Goal: Ask a question

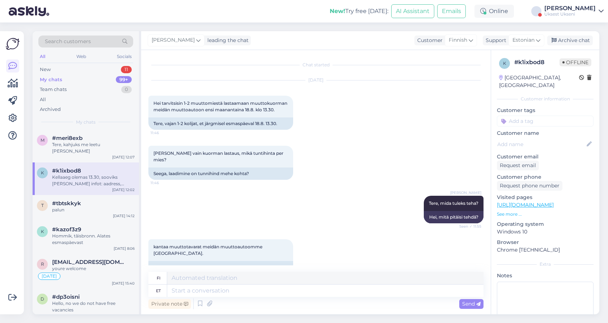
scroll to position [142, 0]
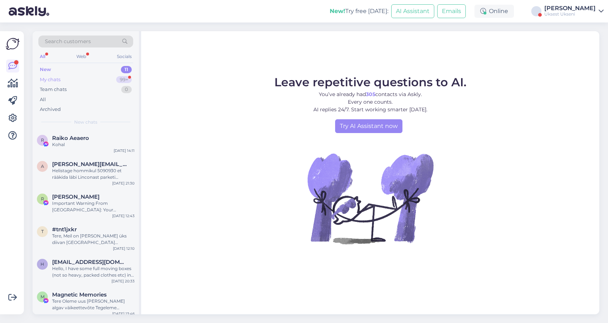
click at [65, 80] on div "My chats 99+" at bounding box center [85, 80] width 95 height 10
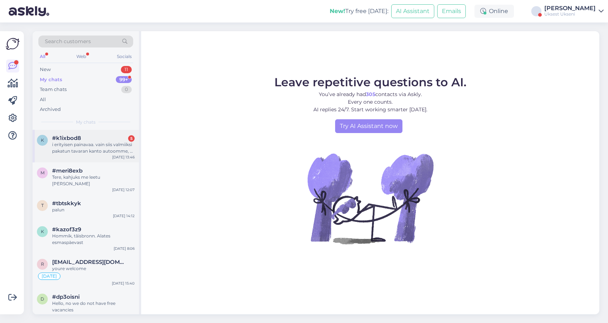
click at [76, 143] on div "i erityisen painavaa. vain siis valmiiksi pakatun tavaran kanto autoomme, ei pa…" at bounding box center [93, 147] width 83 height 13
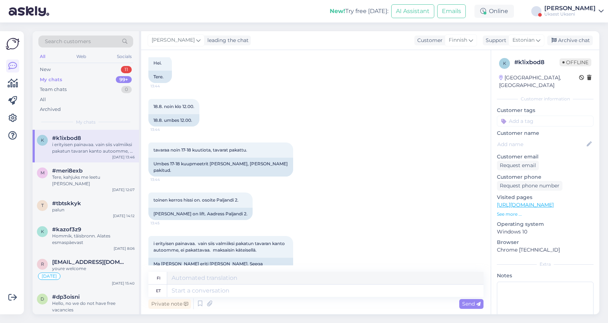
scroll to position [372, 0]
click at [221, 288] on textarea at bounding box center [325, 290] width 317 height 12
type textarea "Kas s"
type textarea "On"
type textarea "Kas see"
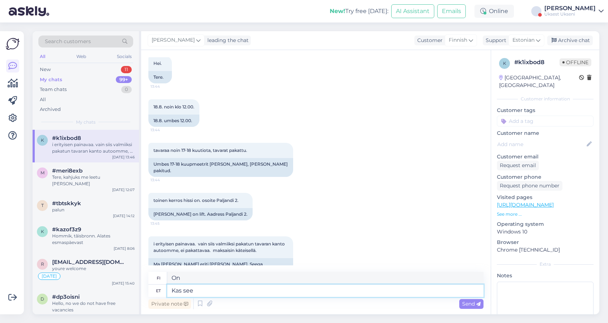
type textarea "Onko tämä"
type textarea "Kas see on"
type textarea "Onko se"
type textarea "Kas see on isiklikud as"
type textarea "[PERSON_NAME] se henkilökohtaista?"
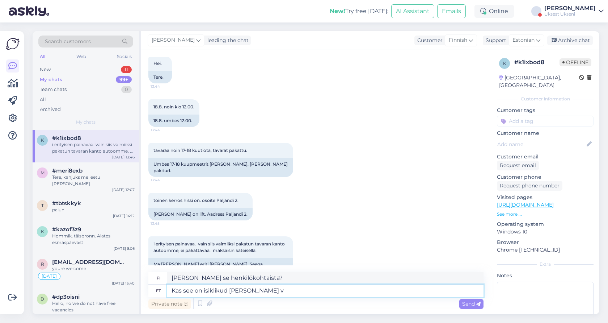
type textarea "Kas see on isiklikud [PERSON_NAME]"
type textarea "Onko tämä henkilökohtaista?"
type textarea "Kas see on isiklikud [PERSON_NAME] või to"
type textarea "Onko tämä henkilökohtaista vai"
type textarea "Kas see on isiklikud [PERSON_NAME] või tooted? M"
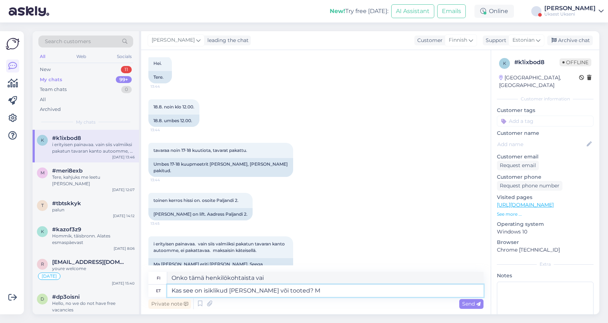
type textarea "Onko kyseessä henkilökohtaisia tavaroita vai tuotteita?"
type textarea "Kas see on isiklikud [PERSON_NAME] või tooted? Millega te"
type textarea "Onko kyseessä henkilökohtaisia tavaroita vai tuotteita? Millä?"
type textarea "Kas see on isiklikud [PERSON_NAME] või tooted? Millega tegu o"
type textarea "Onko kyseessä henkilökohtainen [PERSON_NAME] tuote? Mitä se on?"
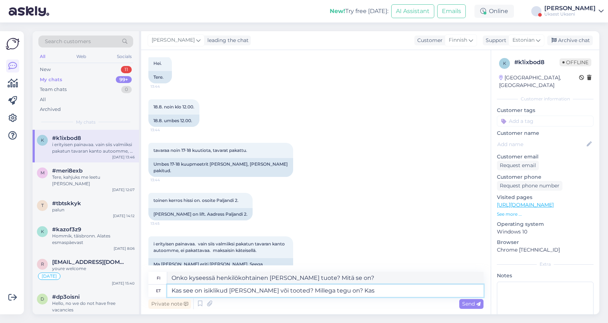
type textarea "Kas see on isiklikud [PERSON_NAME] või tooted? Millega tegu on? Kas s"
type textarea "Onko kyseessä henkilökohtaisia tavaroita vai tuotteita? Mitä se on? Onko"
type textarea "Kas see on isiklikud [PERSON_NAME] või tooted? Millega tegu on? Kas see n"
type textarea "Onko tämä henkilökohtaista tavaraa vai tuotetta? Mitä se on? Onko tämä"
type textarea "Kas see on isiklikud [PERSON_NAME] või tooted? Millega tegu on? Kas see"
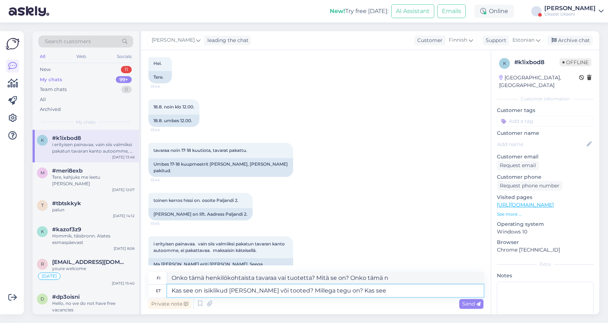
type textarea "Onko tämä henkilökohtaista tavaraa vai tuotetta? Mitä se on? Onko tämä"
type textarea "Kas see on isiklikud [PERSON_NAME] või tooted? Millega tegu on? Kas see on m"
type textarea "Onko kyseessä henkilökohtaisia tavaroita vai tuotteita? Mitä se on? Onko se"
type textarea "Kas see on isiklikud [PERSON_NAME] või tooted? Millega tegu on? Kas see on mööb…"
type textarea "Onko kyseessä henkilökohtainen [PERSON_NAME] tuote? Mitä se on? Onko se huoneka…"
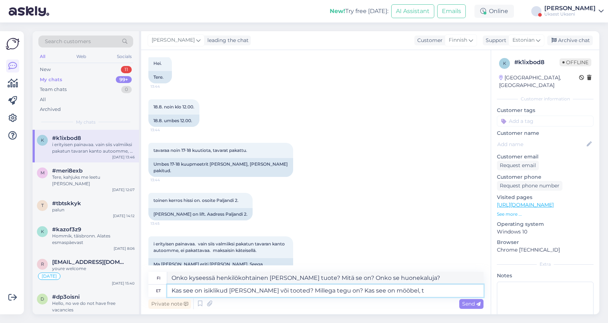
type textarea "Kas see on isiklikud [PERSON_NAME] või tooted? Millega tegu on? Kas see on mööb…"
type textarea "Onko kyseessä henkilökohtainen [PERSON_NAME] tuote? Mitä se on? Onko kyseessä h…"
type textarea "Kas see on isiklikud [PERSON_NAME] või tooted? Millega tegu on? Kas see on mööb…"
type textarea "Onko kyseessä henkilökohtainen [PERSON_NAME] tuote? Mitä se on? Onko kyseessä h…"
type textarea "Kas see on isiklikud [PERSON_NAME] või tooted? Millega tegu on? Kas see on mööb…"
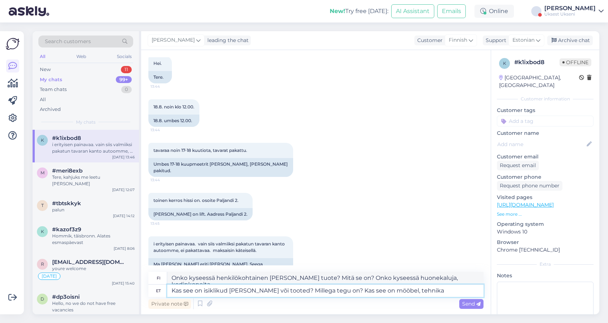
type textarea "Onko kyseessä henkilökohtainen [PERSON_NAME] tuote? Mitä se on? Onko kyseessä h…"
type textarea "Kas see on isiklikud [PERSON_NAME] või tooted? Millega tegu on? Kas see on mööb…"
type textarea "Onko kyseessä henkilökohtainen [PERSON_NAME] tuote? Mitä se on? Onko kyseessä h…"
type textarea "Kas see on isiklikud [PERSON_NAME] või tooted? Millega tegu on? Kas see on mööb…"
type textarea "Onko kyseessä henkilökohtainen [PERSON_NAME] tuote? Mitä se on? Onko kyseessä h…"
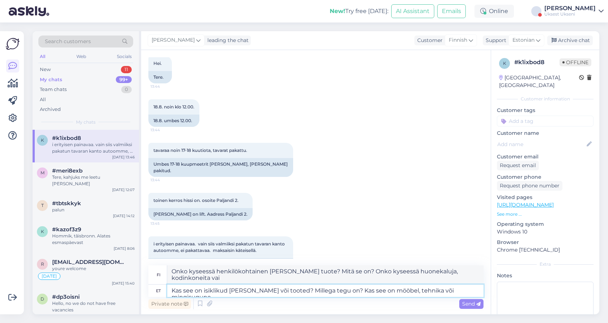
type textarea "Kas see on isiklikud [PERSON_NAME] või tooted? Millega tegu on? Kas see on mööb…"
type textarea "Onko kyseessä henkilökohtainen [PERSON_NAME] tuote? Mitä se on? Onko kyseessä h…"
type textarea "Kas see on isiklikud [PERSON_NAME] või tooted? Millega tegu on? Kas see on mööb…"
type textarea "Onko kyseessä henkilökohtainen [PERSON_NAME] tuote? Mitä se on? Onko kyseessä h…"
type textarea "Kas see on isiklikud [PERSON_NAME] või tooted? Millega tegu on? Kas see on mööb…"
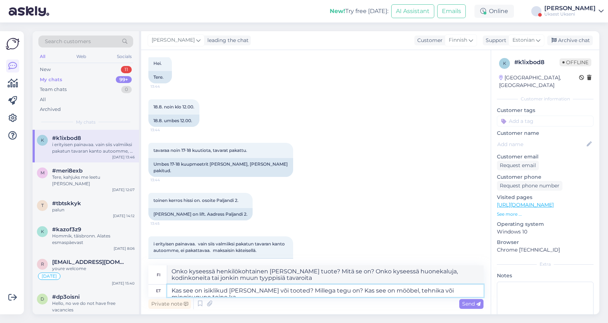
type textarea "Onko kyseessä henkilökohtainen [PERSON_NAME] tuote? Mitä se on? Onko kyseessä h…"
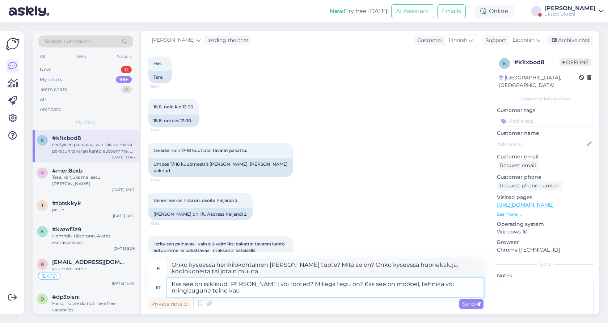
type textarea "Kas see on isiklikud [PERSON_NAME] või tooted? Millega tegu on? Kas see on mööb…"
type textarea "Onko kyseessä henkilökohtainen [PERSON_NAME] tuote? Mitä se on? Onko kyseessä h…"
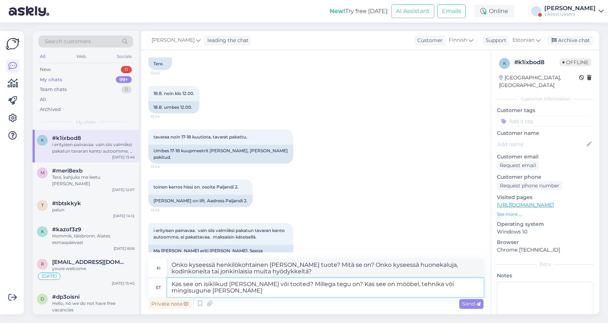
scroll to position [385, 0]
type textarea "Kas see on isiklikud [PERSON_NAME] või tooted? Millega tegu on? Kas see on mööb…"
click at [466, 305] on span "Send" at bounding box center [471, 303] width 18 height 7
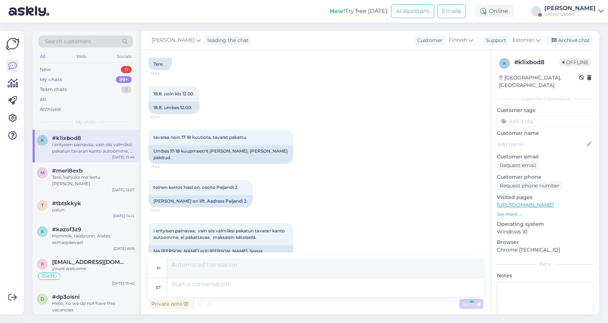
scroll to position [435, 0]
